Goal: Download file/media

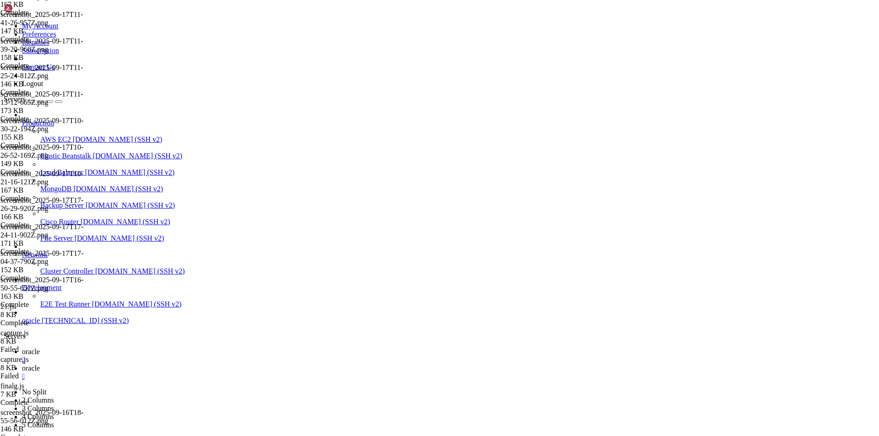
scroll to position [4, 1]
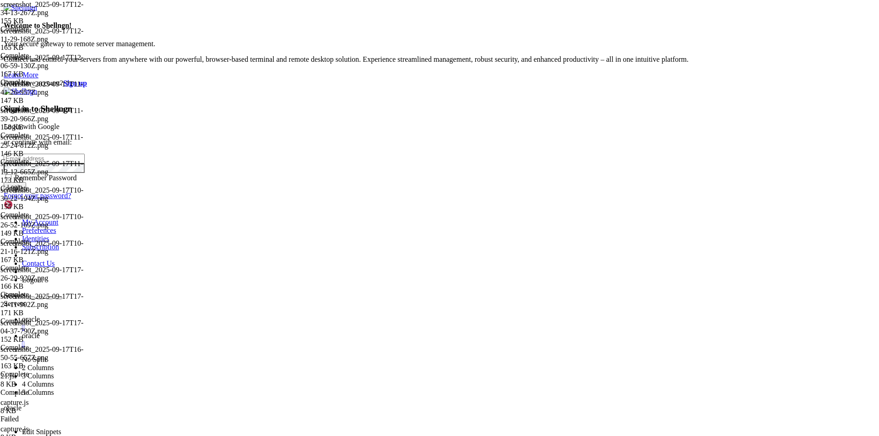
type input "[EMAIL_ADDRESS][DOMAIN_NAME]"
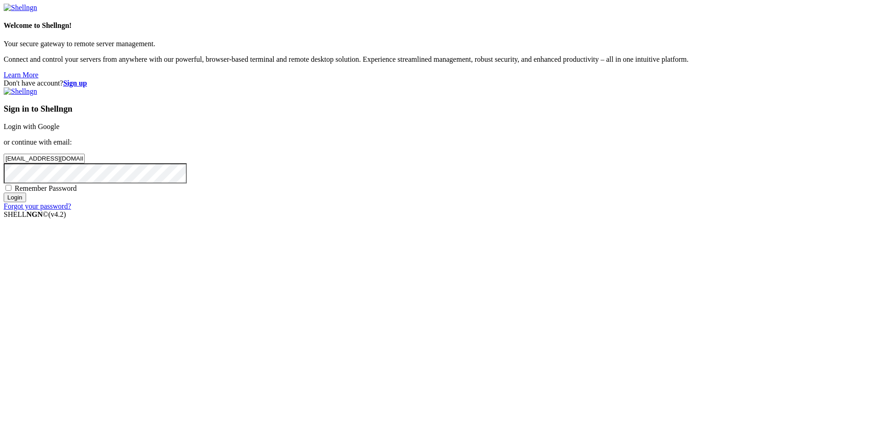
click at [77, 192] on span "Remember Password" at bounding box center [46, 188] width 62 height 8
click at [11, 191] on input "Remember Password" at bounding box center [8, 188] width 6 height 6
checkbox input "true"
click at [26, 202] on input "Login" at bounding box center [15, 198] width 22 height 10
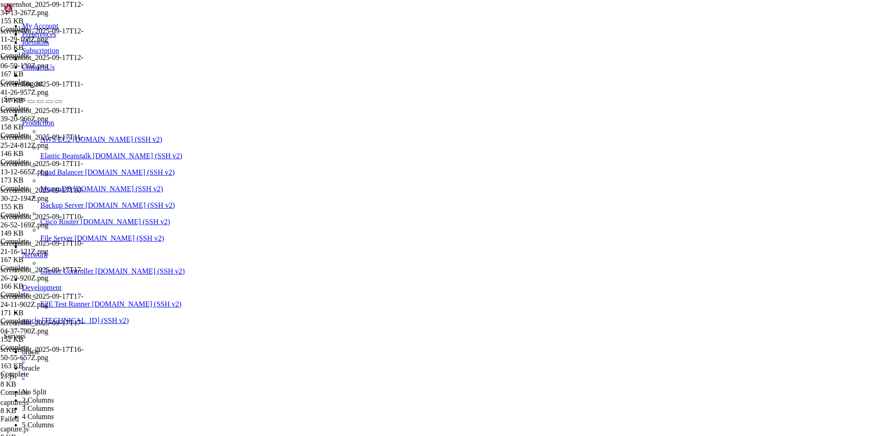
scroll to position [8317, 0]
click at [40, 364] on span "oracle" at bounding box center [31, 368] width 18 height 8
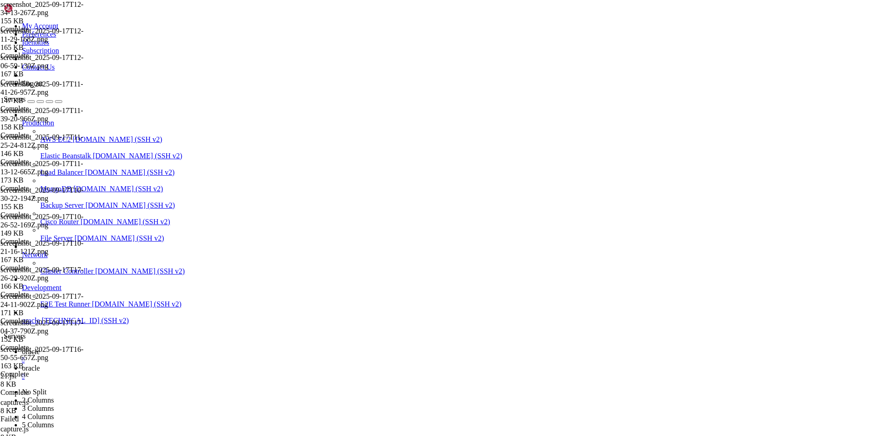
type input "/home/ubuntu/nodejs/screenshots"
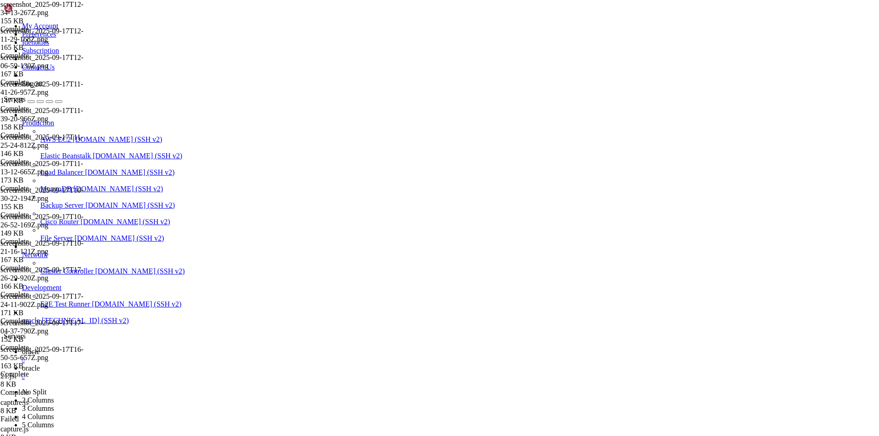
click at [831, 348] on ul "oracle  oracle " at bounding box center [439, 364] width 871 height 33
